Goal: Task Accomplishment & Management: Use online tool/utility

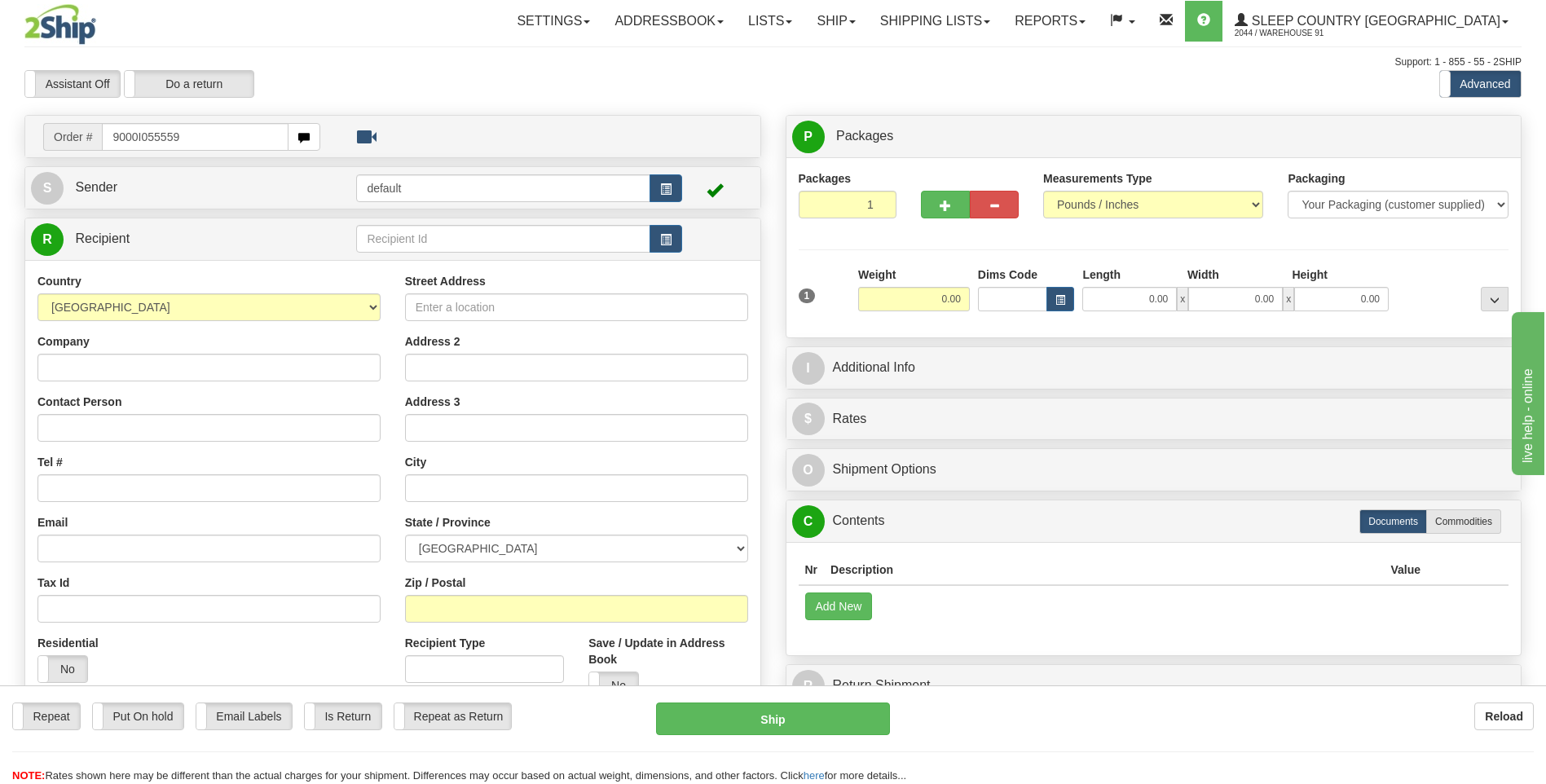
type input "9000I055559"
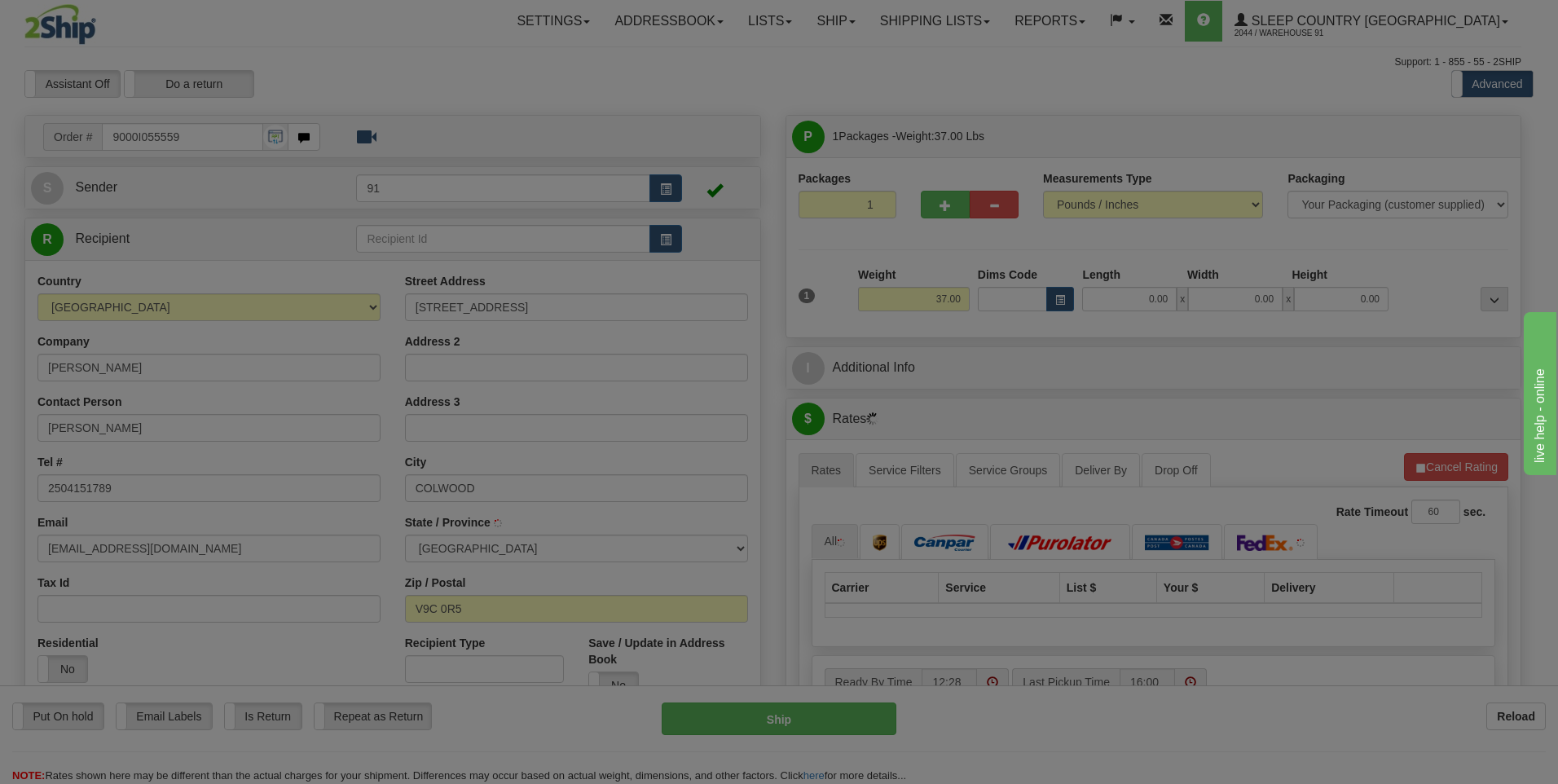
type input "VICTORIA"
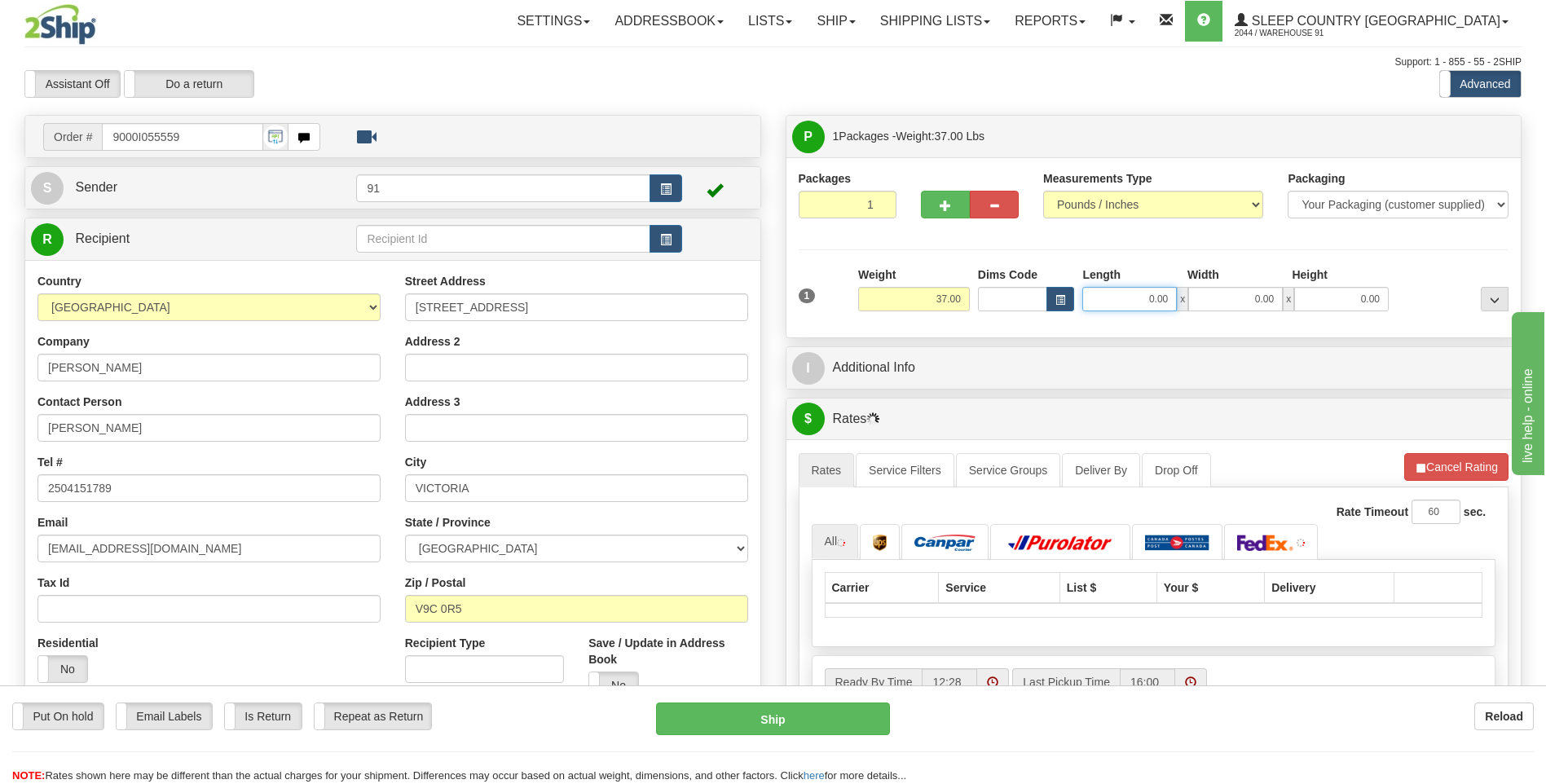
click at [1138, 292] on input "0.00" at bounding box center [1129, 299] width 95 height 25
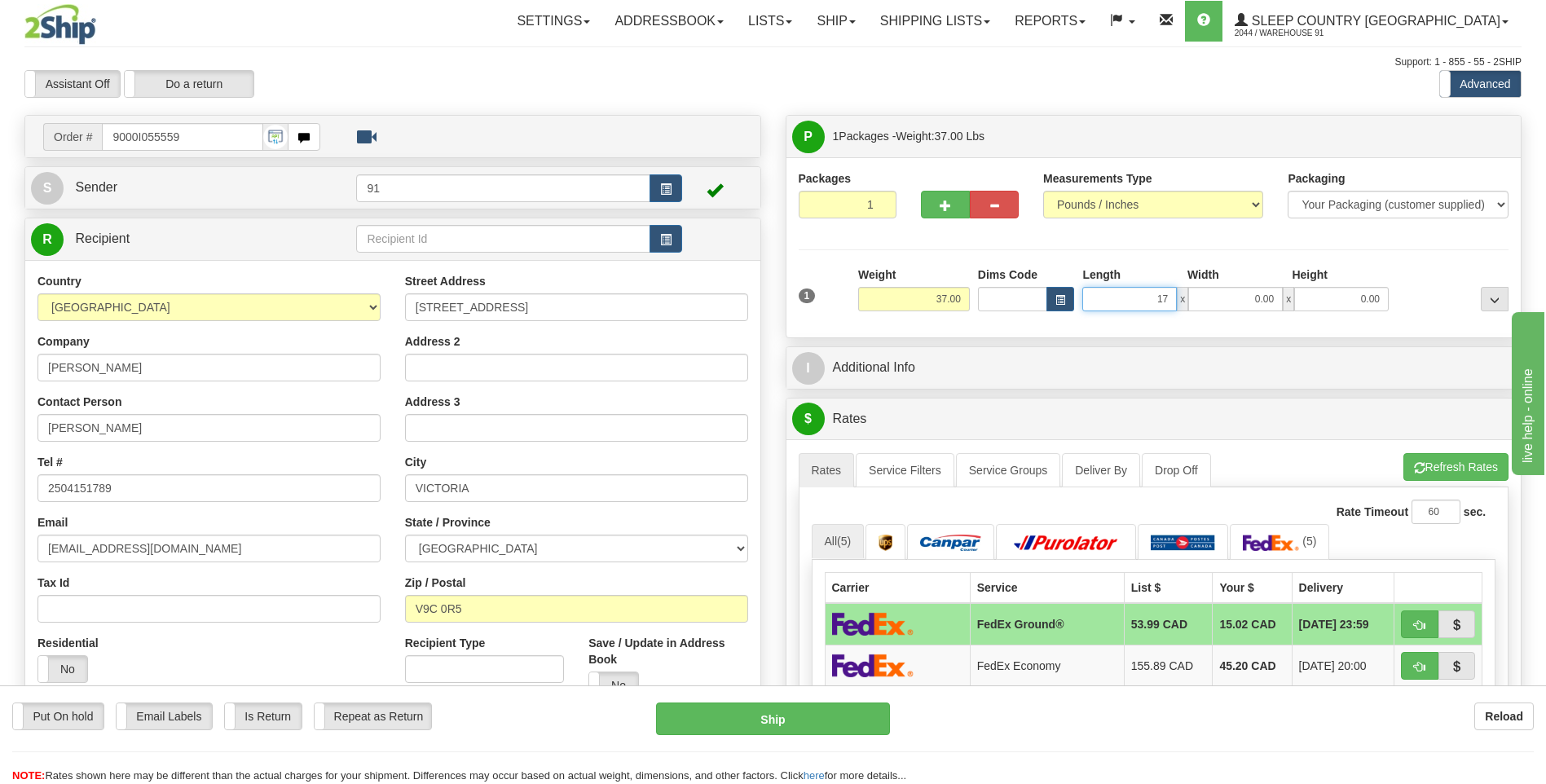
type input "17.00"
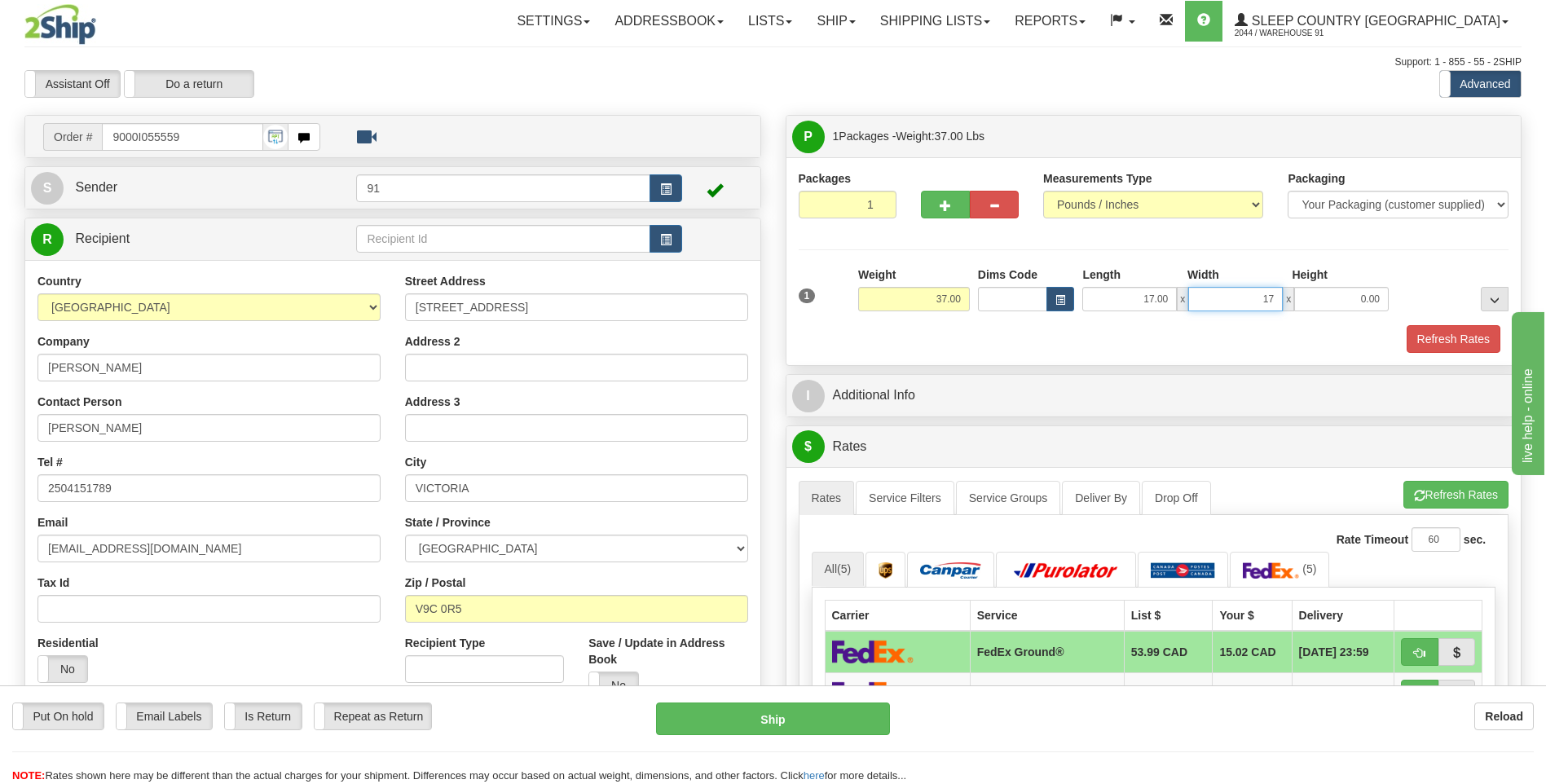
type input "17.00"
type input "42.00"
click at [1451, 333] on button "Refresh Rates" at bounding box center [1454, 339] width 94 height 28
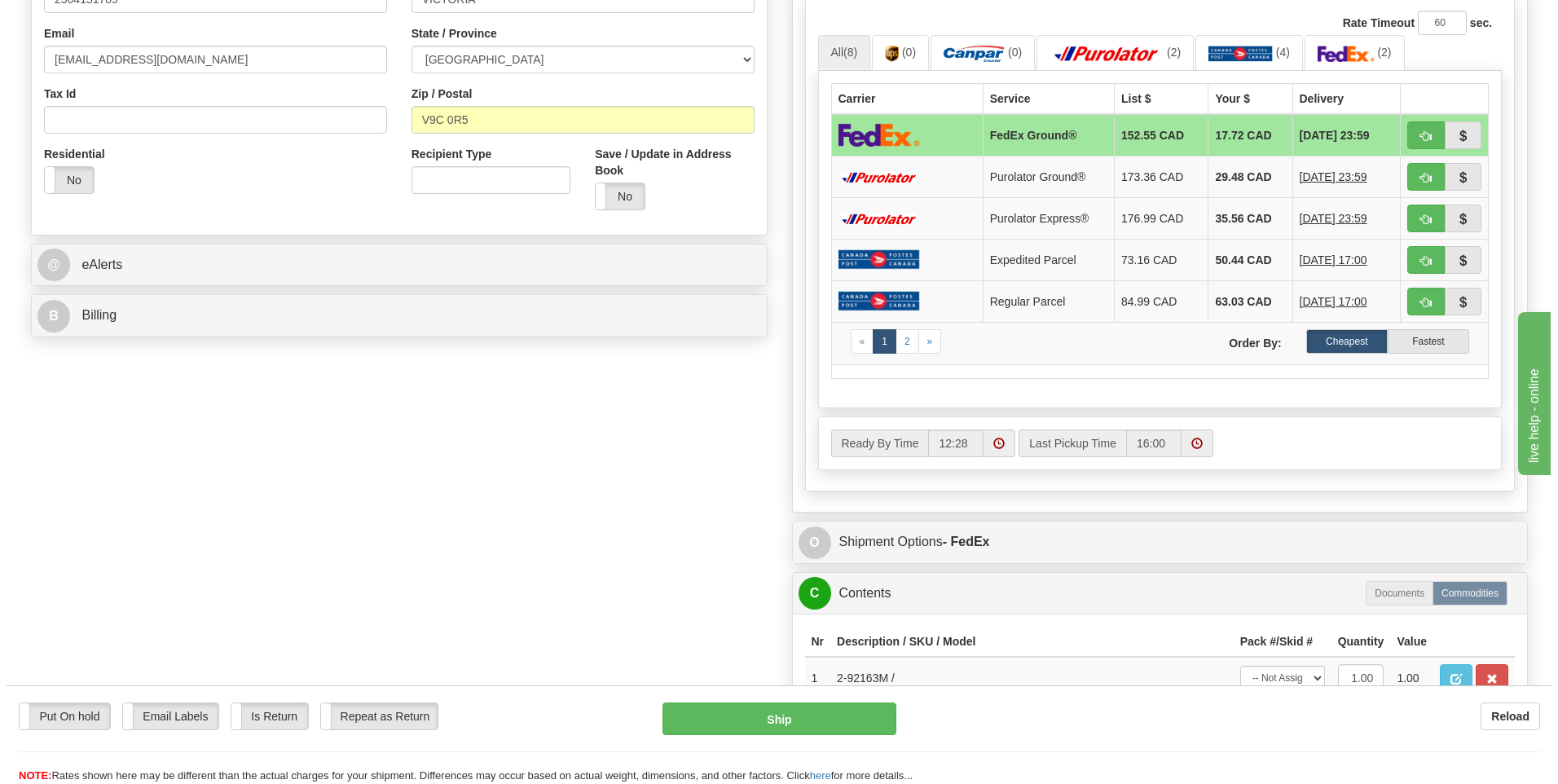
scroll to position [652, 0]
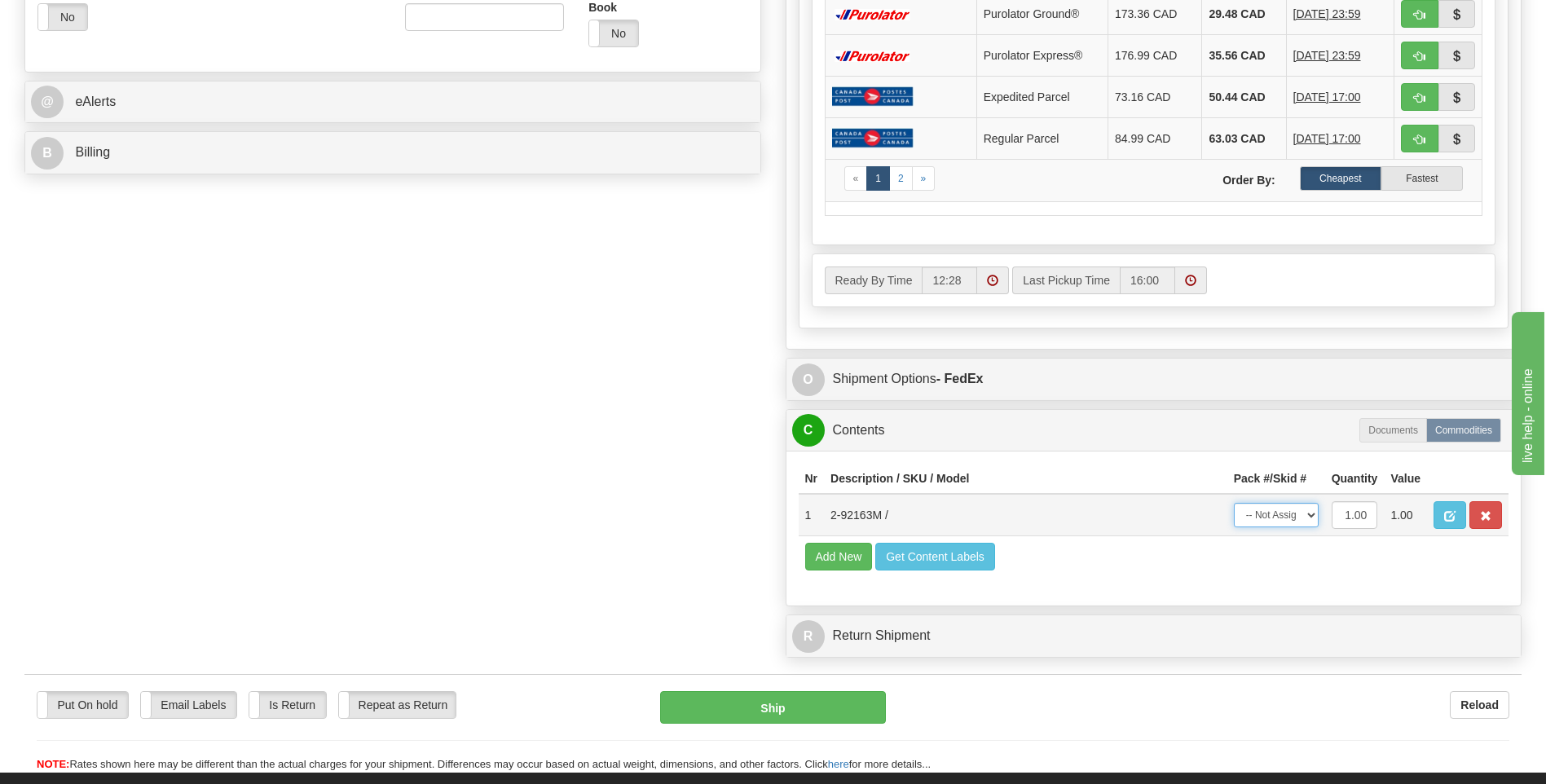
click at [1288, 511] on select "-- Not Assigned -- Package 1" at bounding box center [1277, 515] width 85 height 25
select select "0"
click at [1234, 503] on select "-- Not Assigned -- Package 1" at bounding box center [1277, 515] width 85 height 25
click at [768, 709] on button "Ship" at bounding box center [773, 707] width 225 height 32
type input "92"
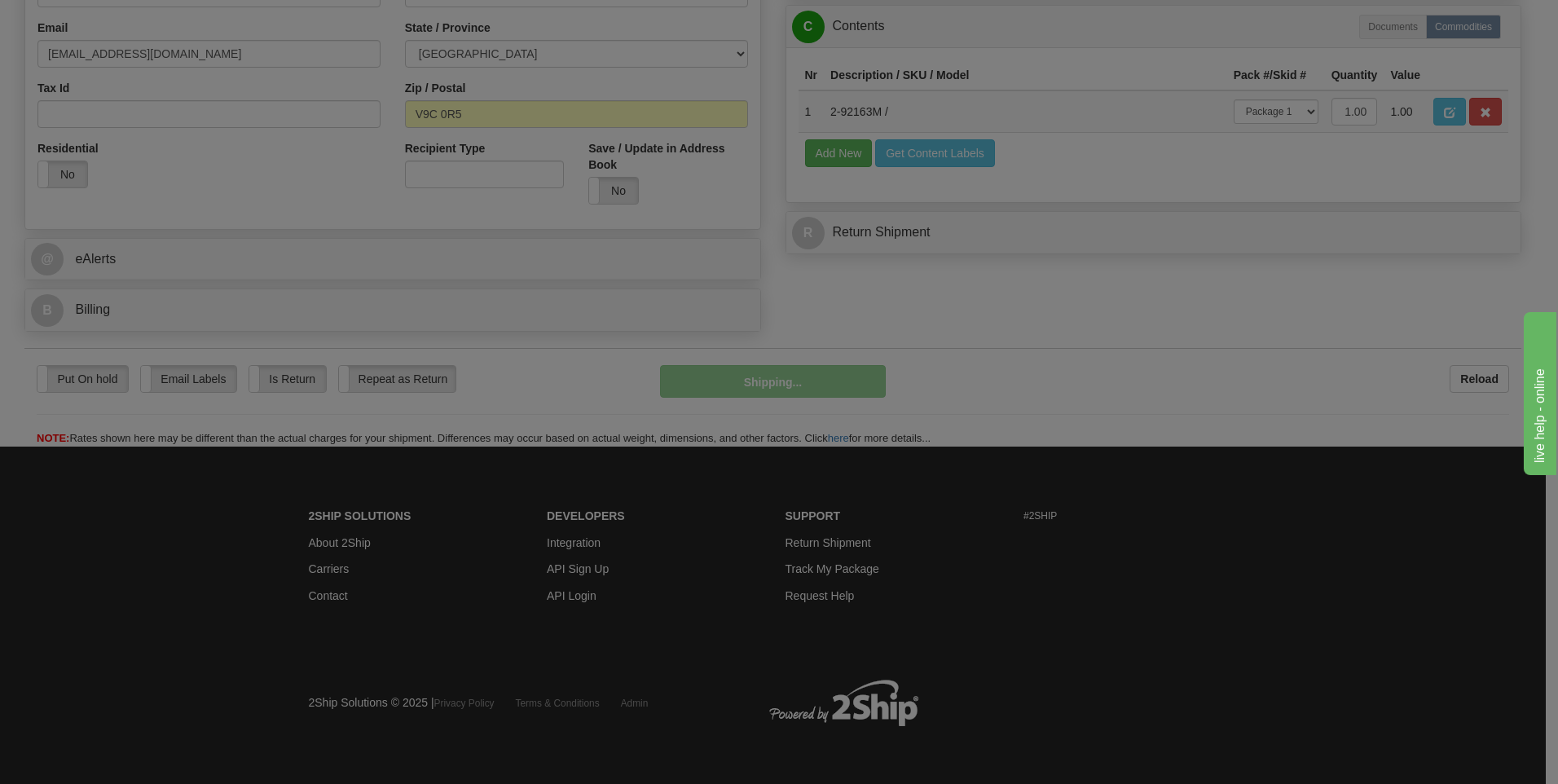
scroll to position [495, 0]
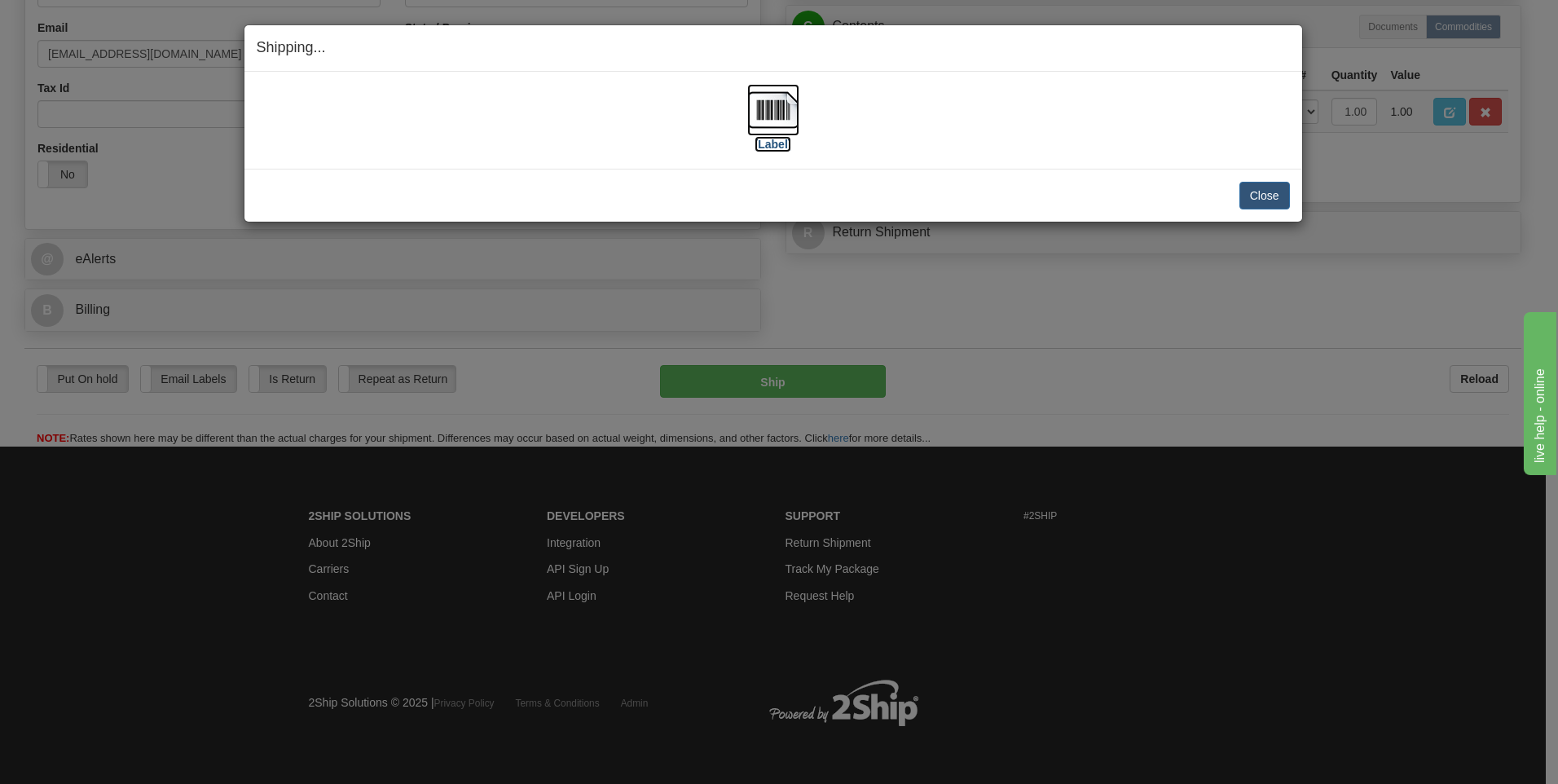
click at [771, 126] on img at bounding box center [773, 109] width 52 height 52
click at [1260, 195] on button "Close" at bounding box center [1264, 196] width 51 height 28
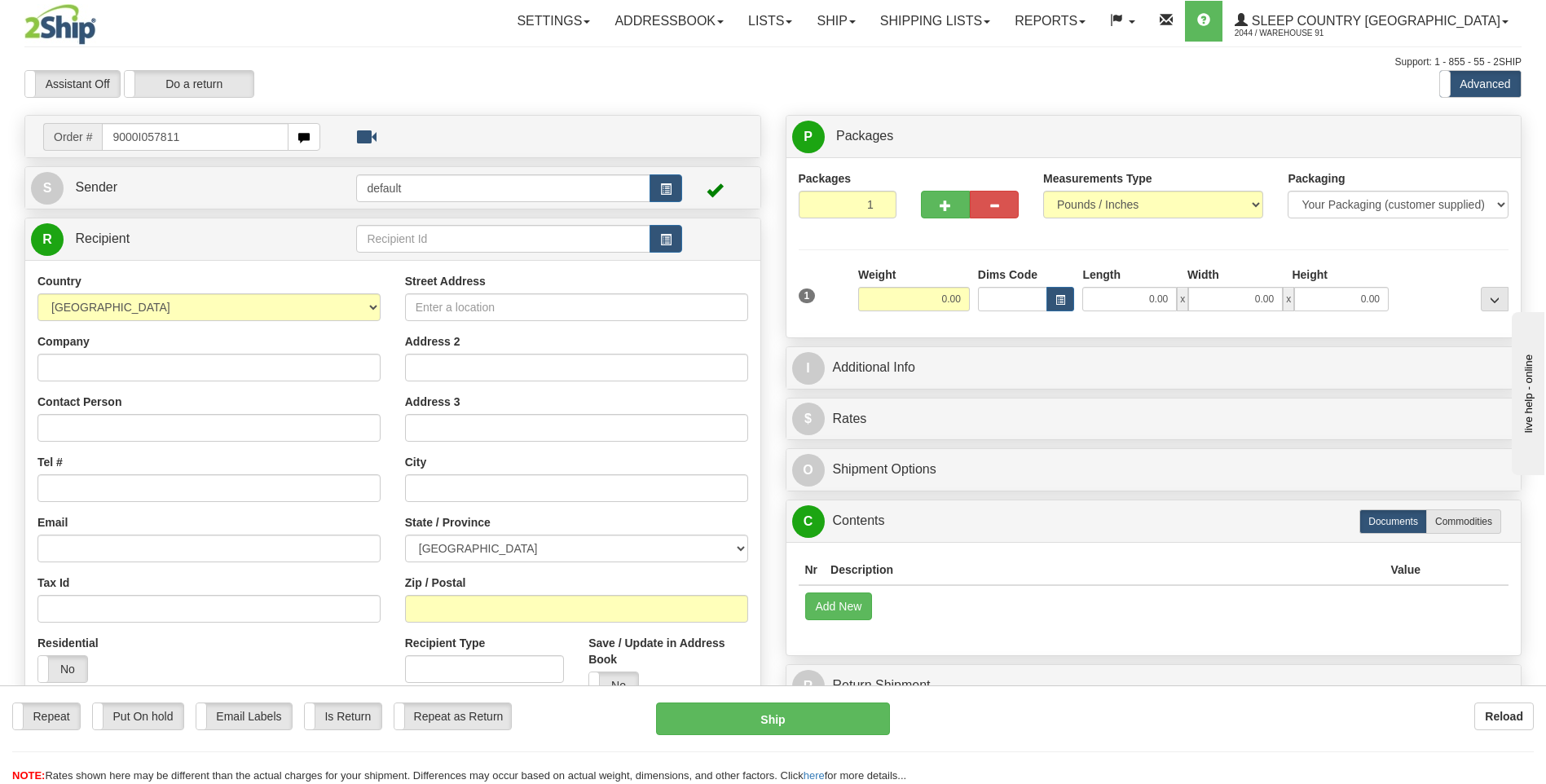
type input "9000I057811"
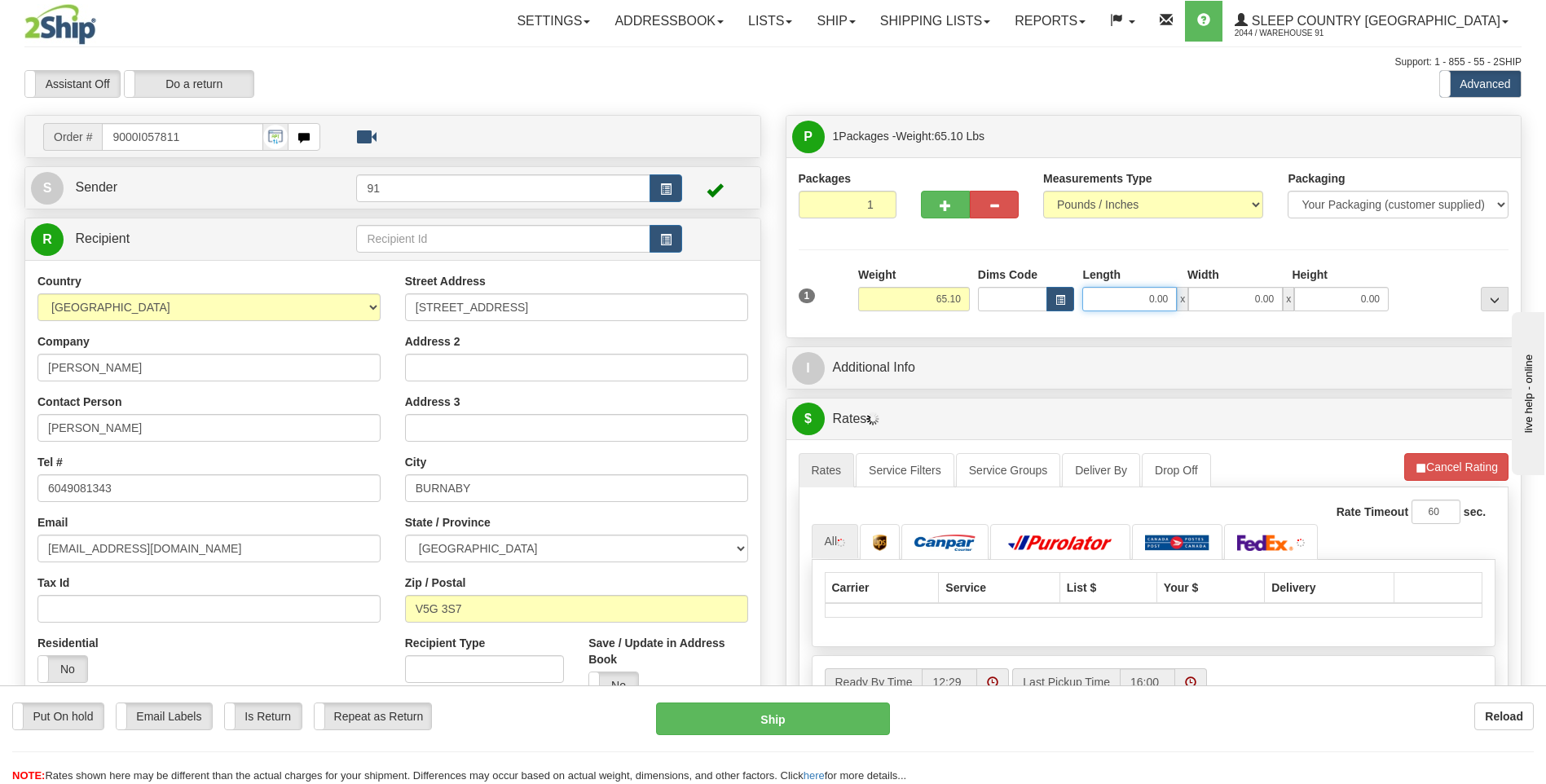
click at [1123, 301] on input "0.00" at bounding box center [1129, 299] width 95 height 25
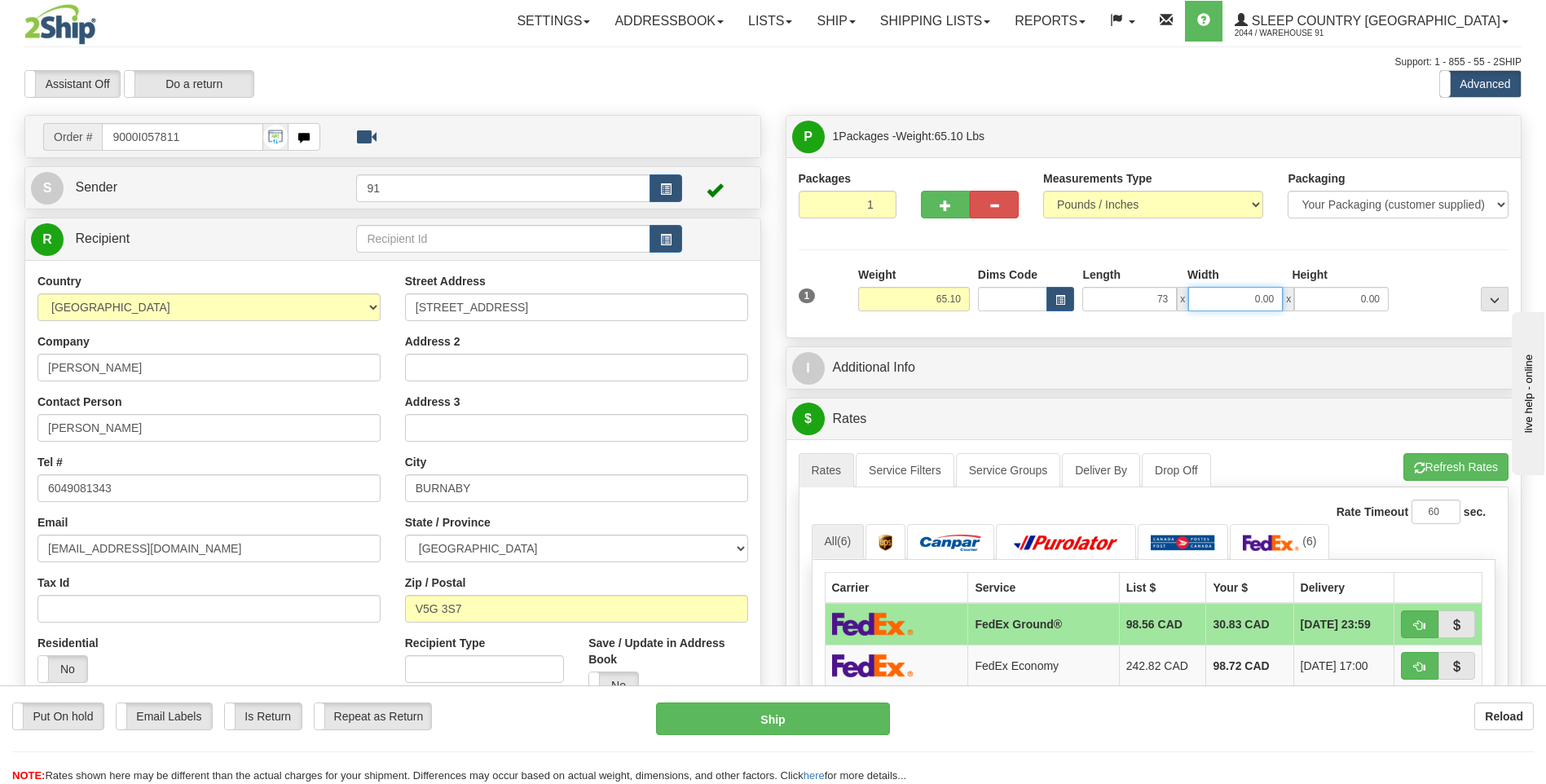
type input "73.00"
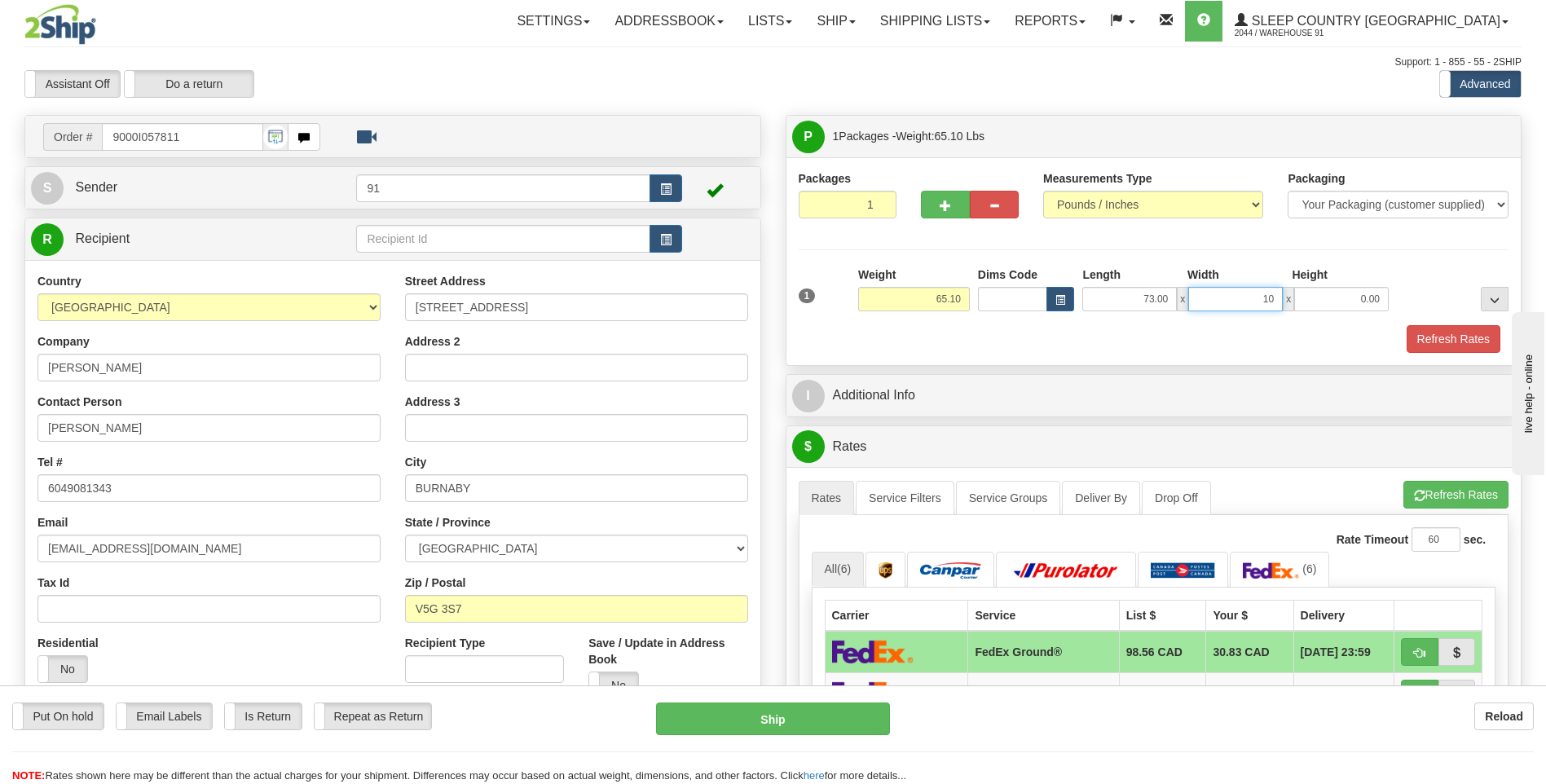
type input "10.00"
type input "16.00"
click at [1441, 326] on button "Refresh Rates" at bounding box center [1454, 339] width 94 height 28
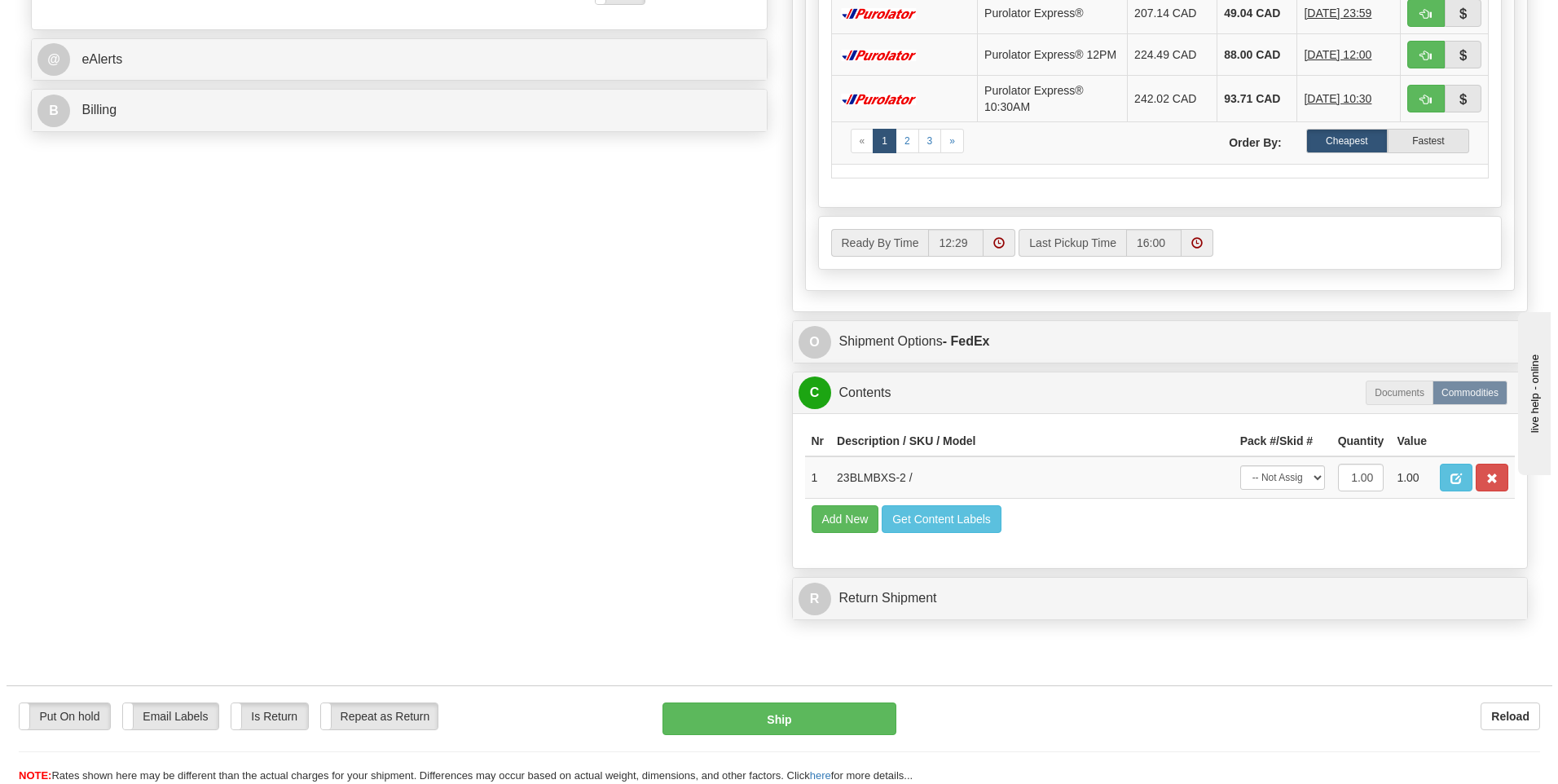
scroll to position [733, 0]
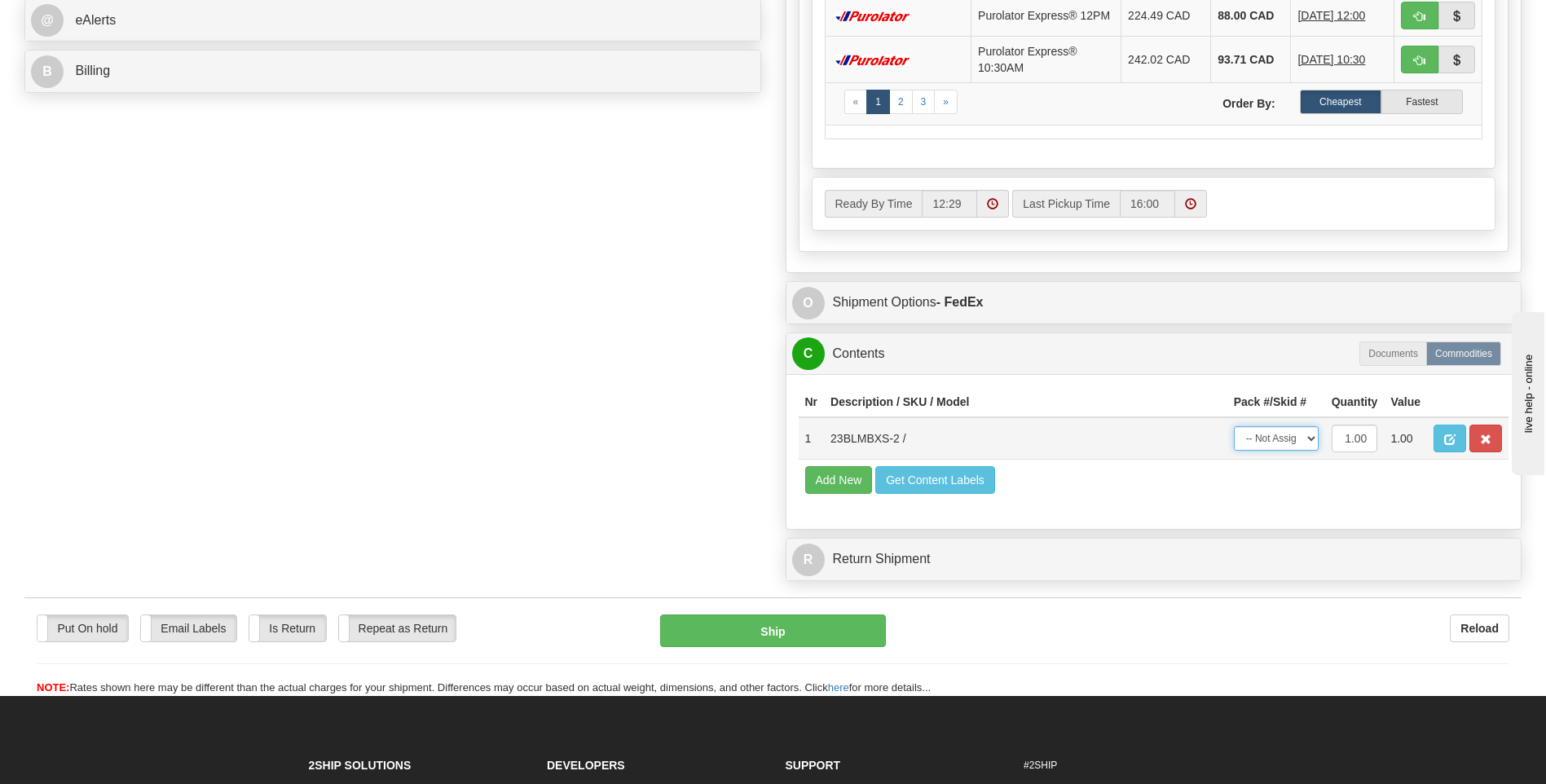
click at [1279, 449] on select "-- Not Assigned -- Package 1" at bounding box center [1277, 438] width 85 height 25
select select "0"
click at [1234, 431] on select "-- Not Assigned -- Package 1" at bounding box center [1277, 438] width 85 height 25
click at [822, 642] on button "Ship" at bounding box center [773, 630] width 225 height 32
type input "92"
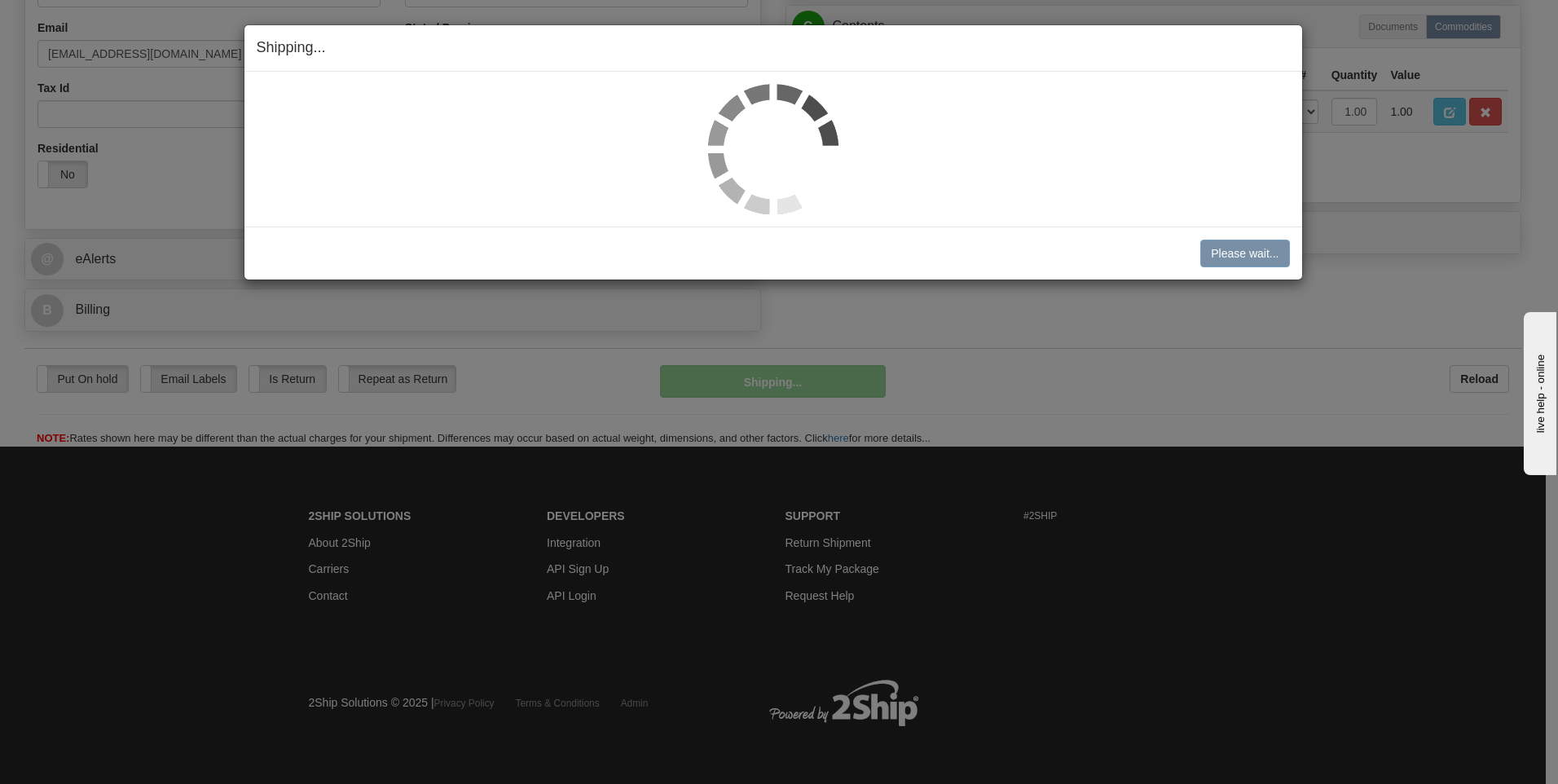
scroll to position [495, 0]
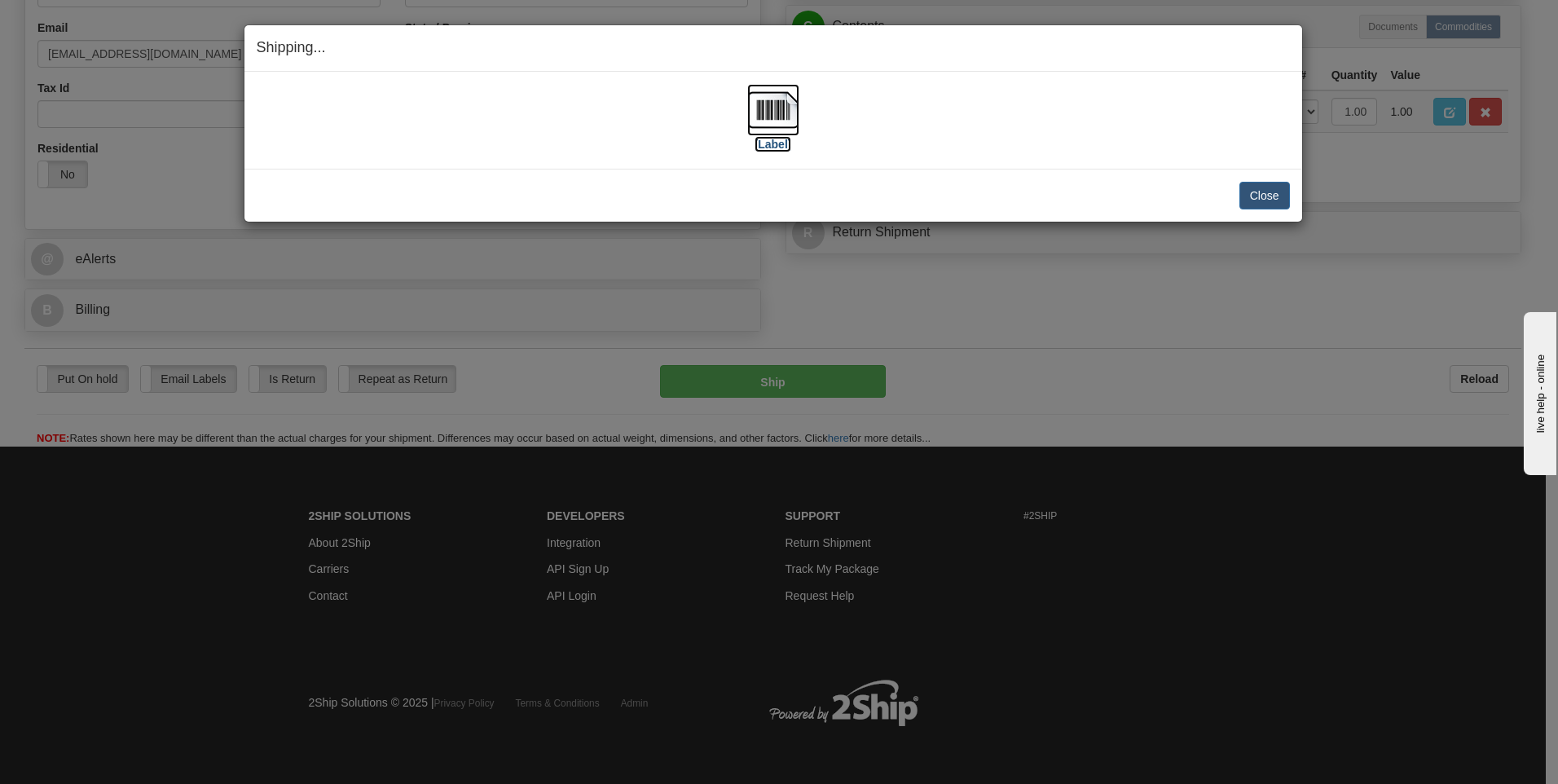
click at [787, 114] on img at bounding box center [773, 109] width 52 height 52
click at [1279, 201] on button "Close" at bounding box center [1264, 196] width 51 height 28
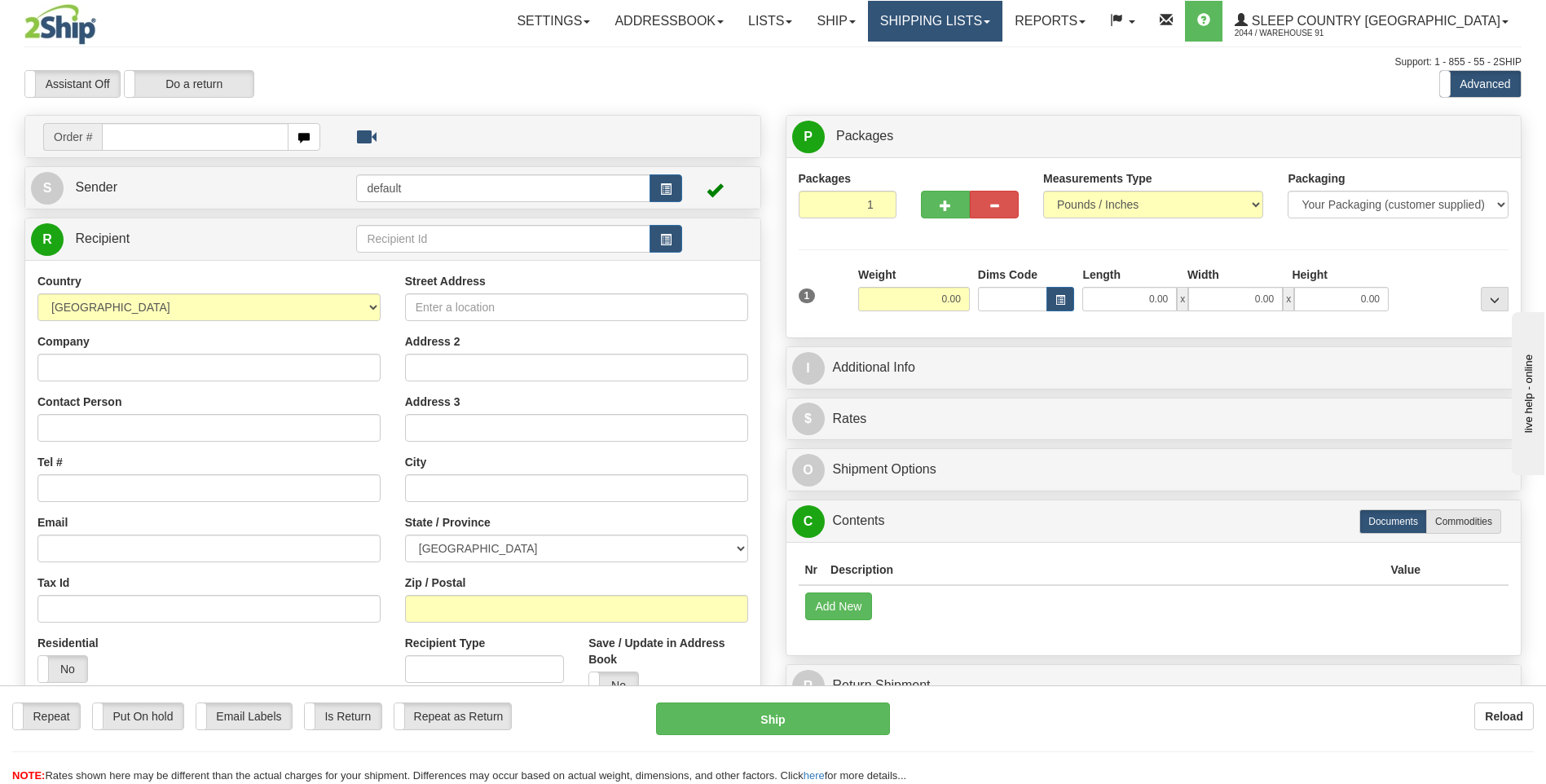
click at [1002, 34] on link "Shipping lists" at bounding box center [935, 21] width 134 height 40
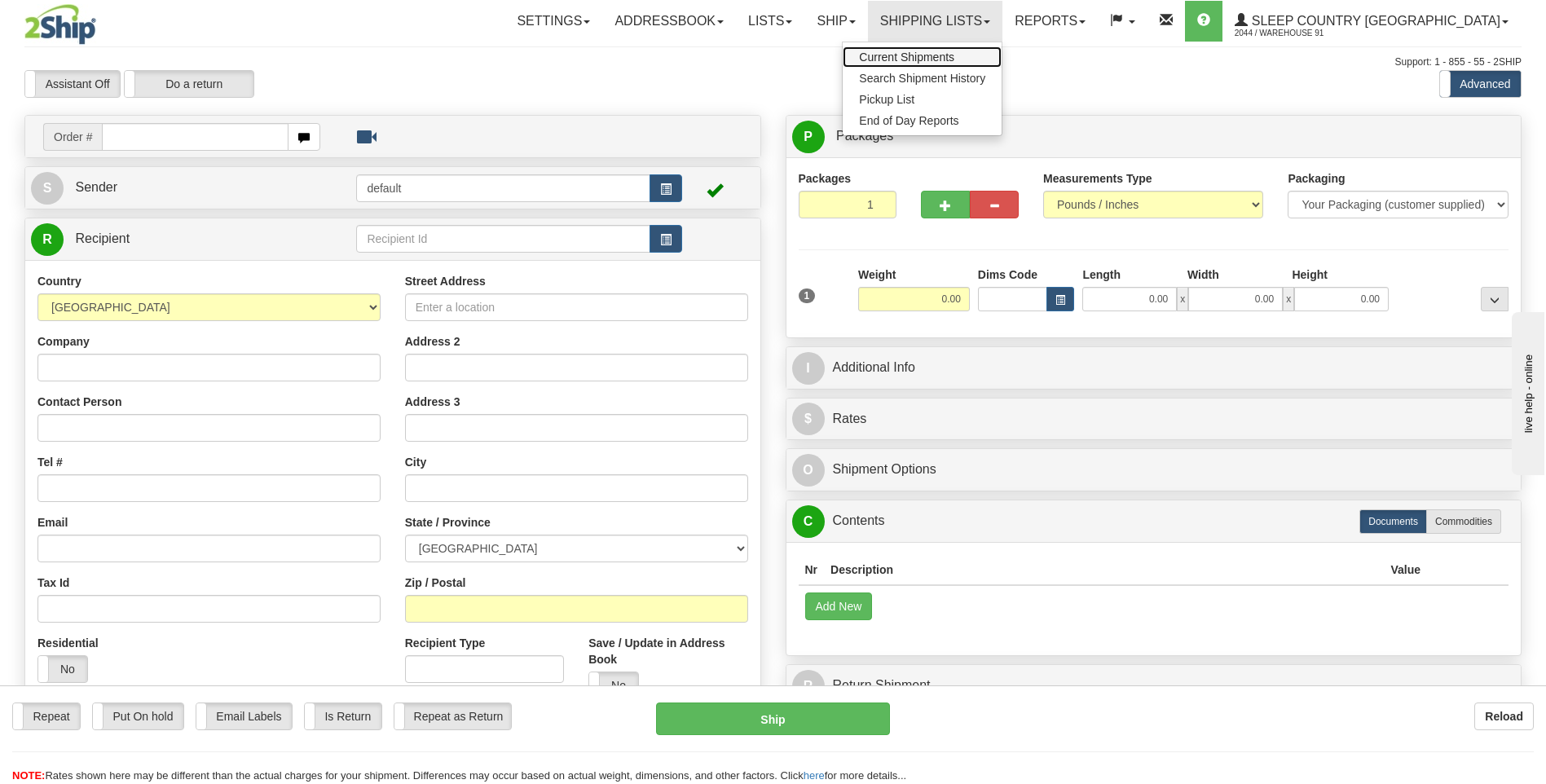
click at [955, 55] on span "Current Shipments" at bounding box center [907, 57] width 96 height 13
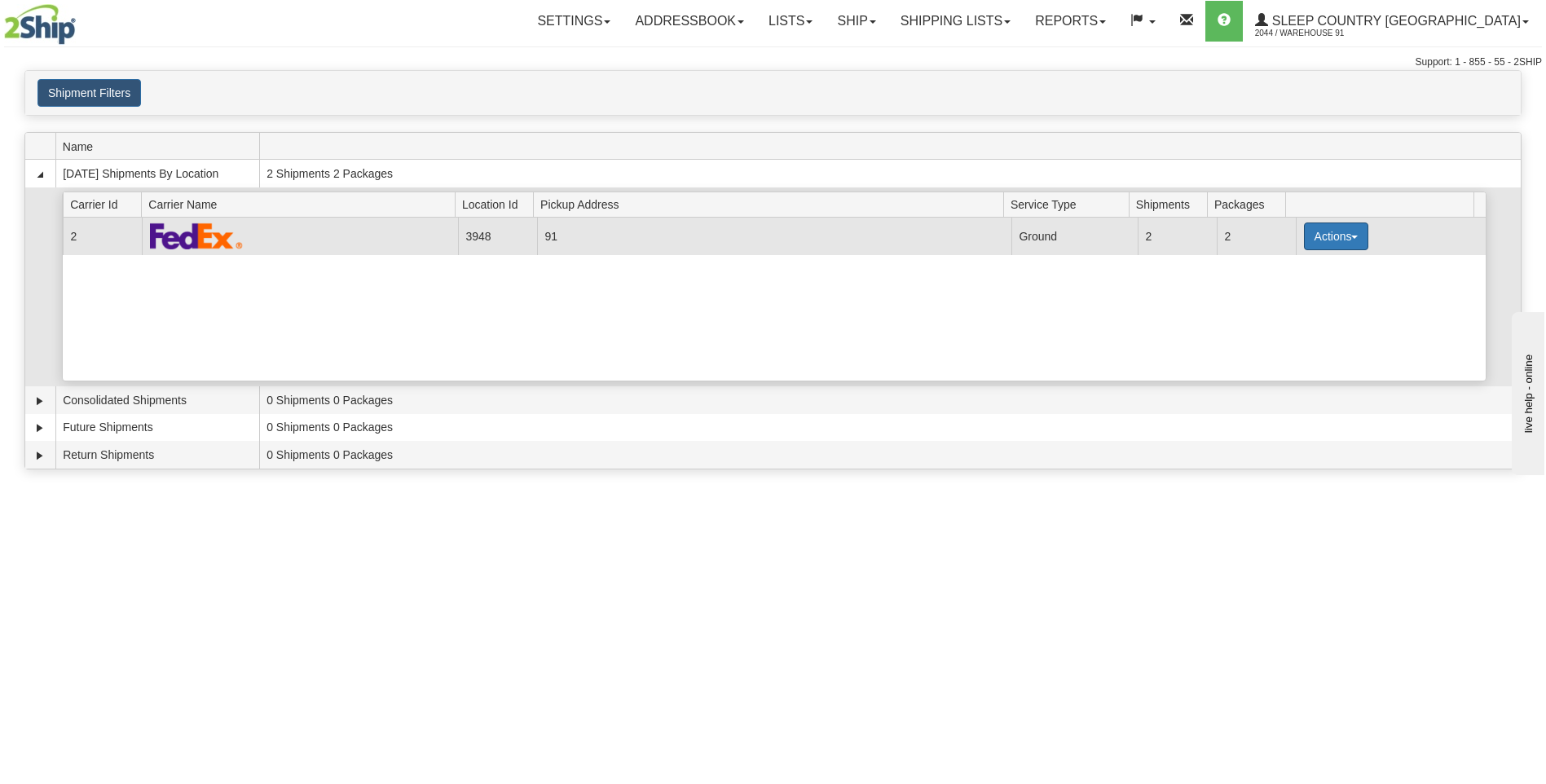
click at [1328, 242] on button "Actions" at bounding box center [1336, 236] width 65 height 28
click at [1305, 283] on link "Close" at bounding box center [1303, 288] width 131 height 21
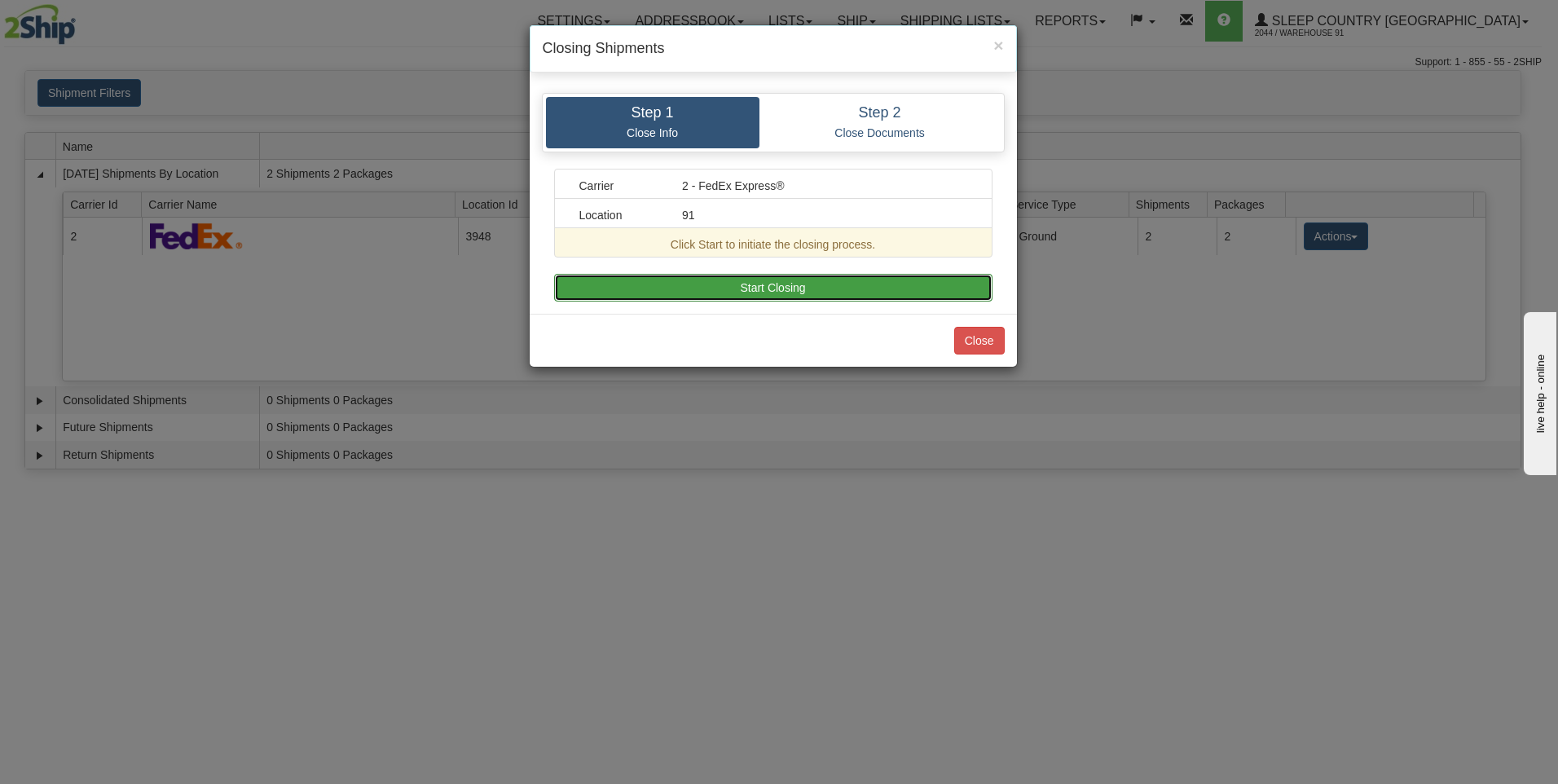
click at [805, 280] on button "Start Closing" at bounding box center [773, 288] width 438 height 28
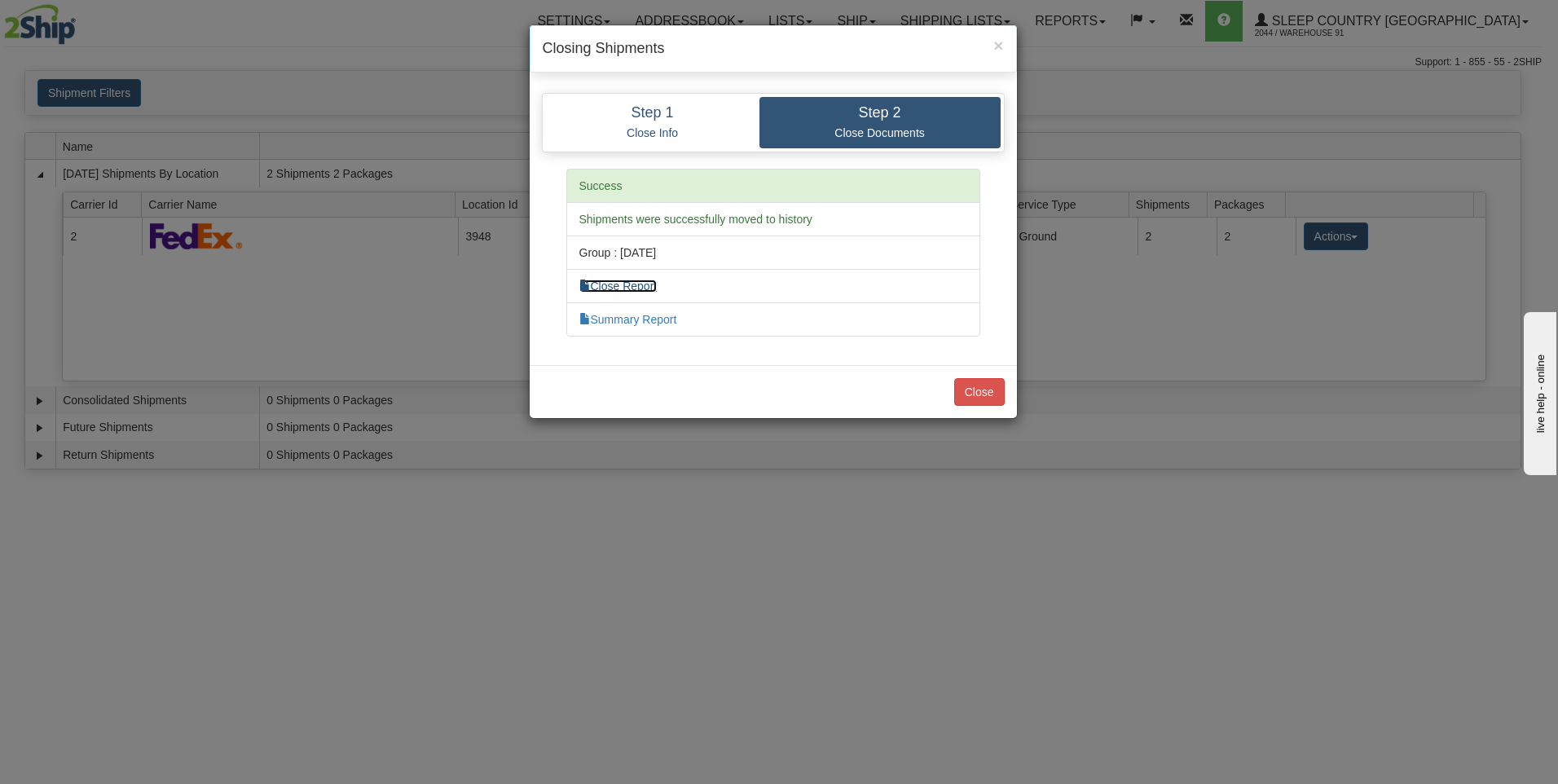
click at [626, 290] on link "Close Report" at bounding box center [618, 286] width 78 height 13
click at [674, 325] on link "Summary Report" at bounding box center [628, 319] width 97 height 13
click at [981, 390] on button "Close" at bounding box center [979, 392] width 51 height 28
